Goal: Use online tool/utility: Utilize a website feature to perform a specific function

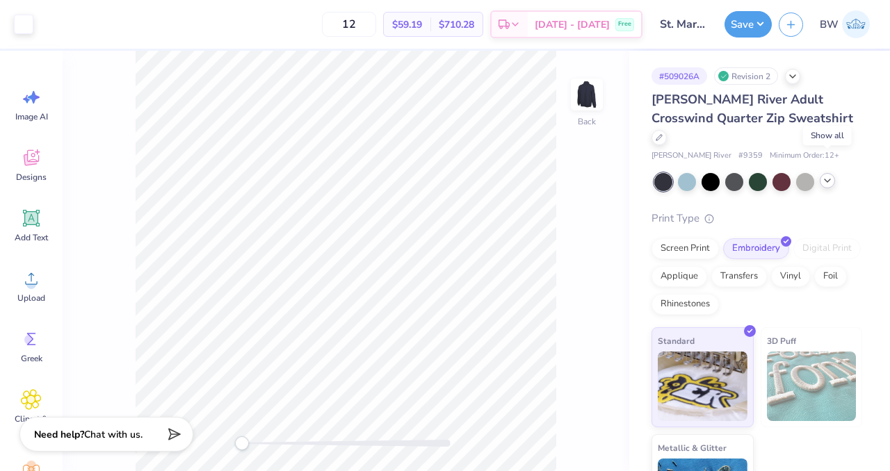
click at [830, 175] on icon at bounding box center [827, 180] width 11 height 11
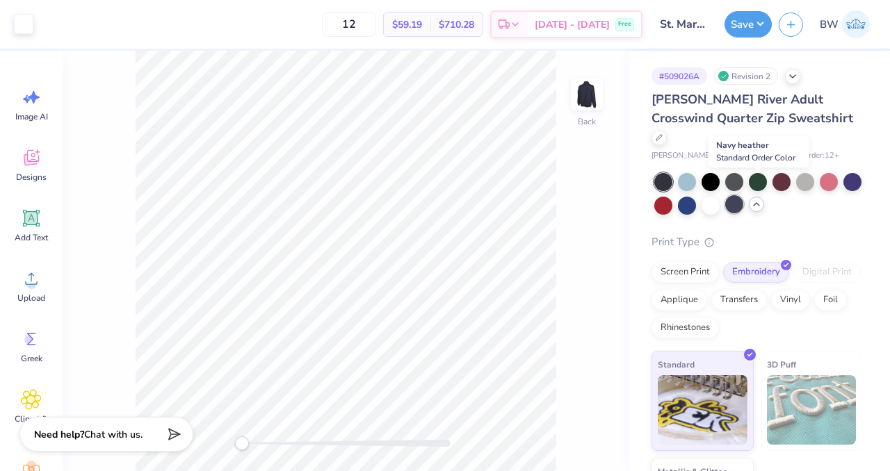
click at [743, 195] on div at bounding box center [734, 204] width 18 height 18
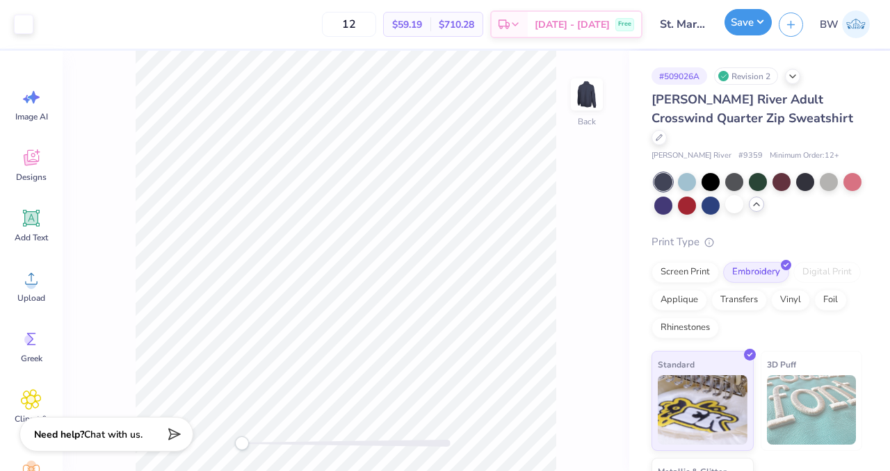
click at [742, 30] on button "Save" at bounding box center [747, 22] width 47 height 26
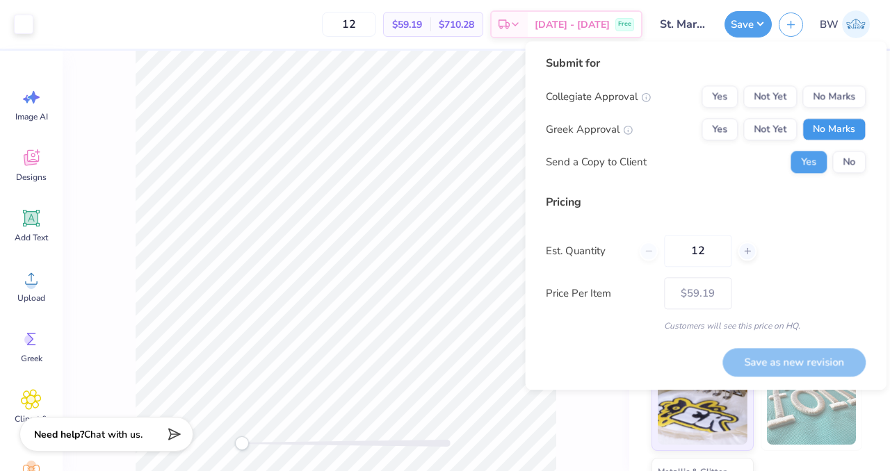
click at [833, 129] on button "No Marks" at bounding box center [833, 129] width 63 height 22
click at [822, 99] on button "No Marks" at bounding box center [833, 96] width 63 height 22
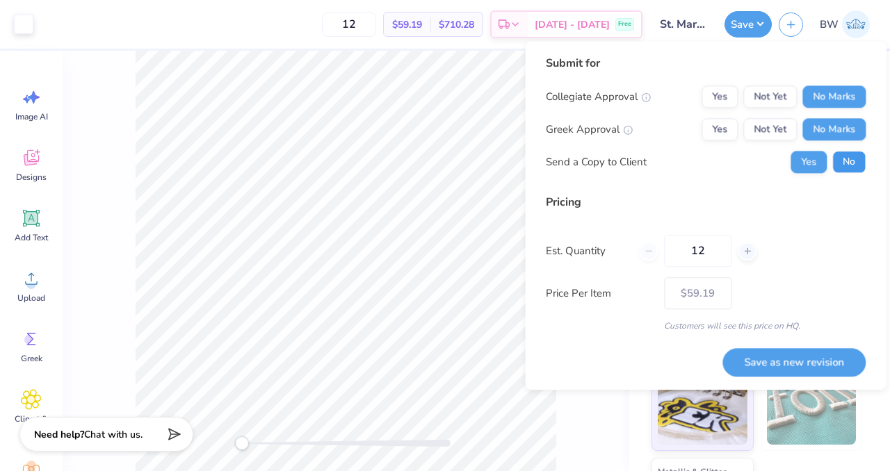
click at [842, 155] on button "No" at bounding box center [848, 162] width 33 height 22
click at [745, 255] on icon at bounding box center [747, 251] width 10 height 10
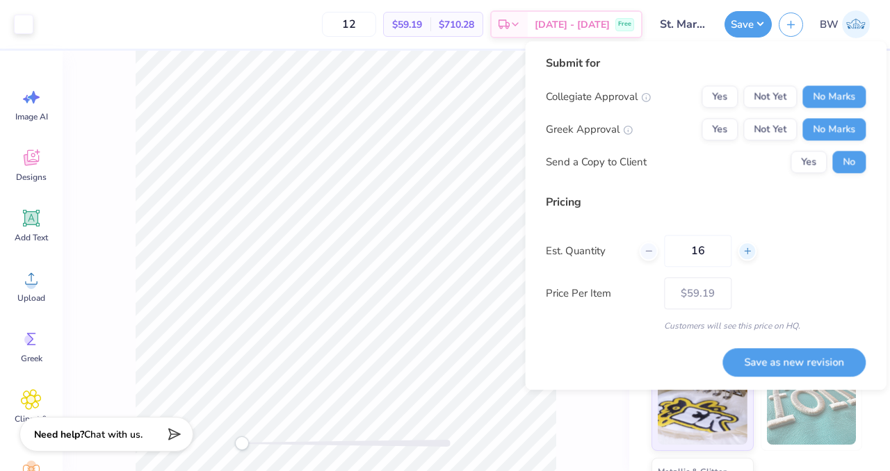
click at [745, 255] on icon at bounding box center [747, 251] width 10 height 10
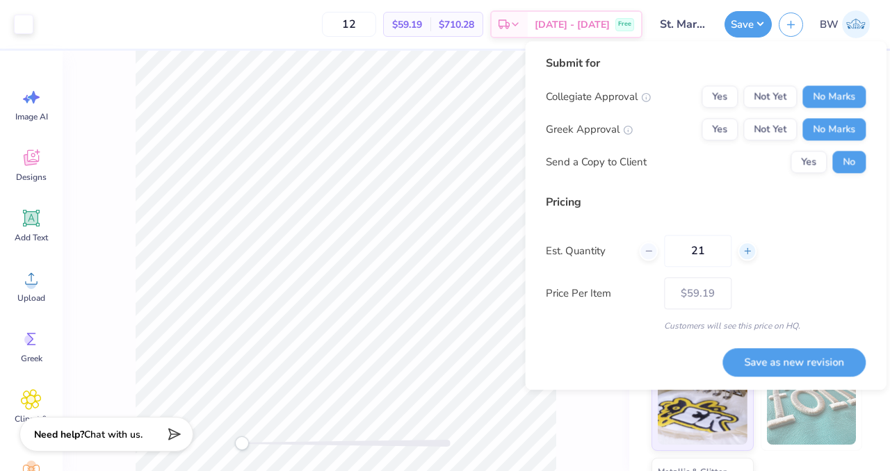
click at [745, 255] on icon at bounding box center [747, 251] width 10 height 10
type input "24"
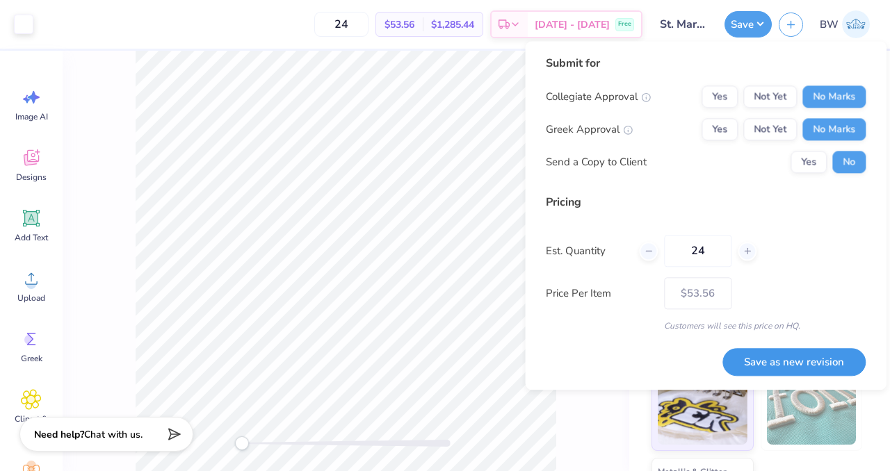
click at [774, 357] on button "Save as new revision" at bounding box center [793, 362] width 143 height 28
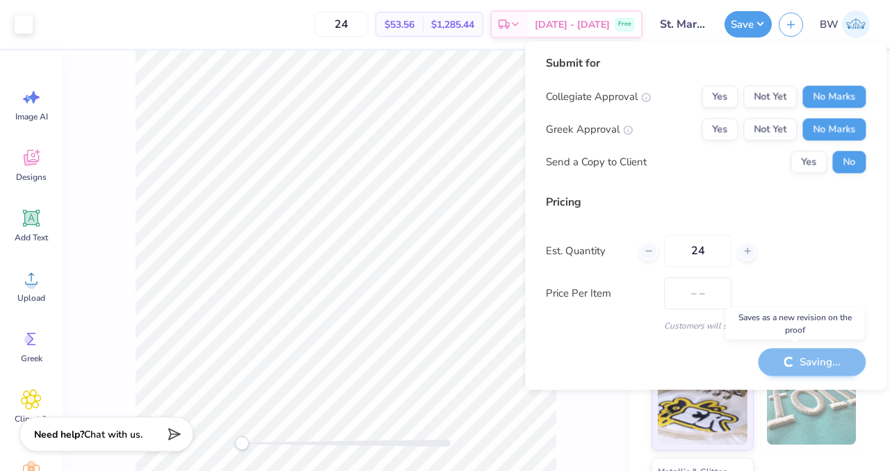
type input "$53.56"
